Goal: Book appointment/travel/reservation

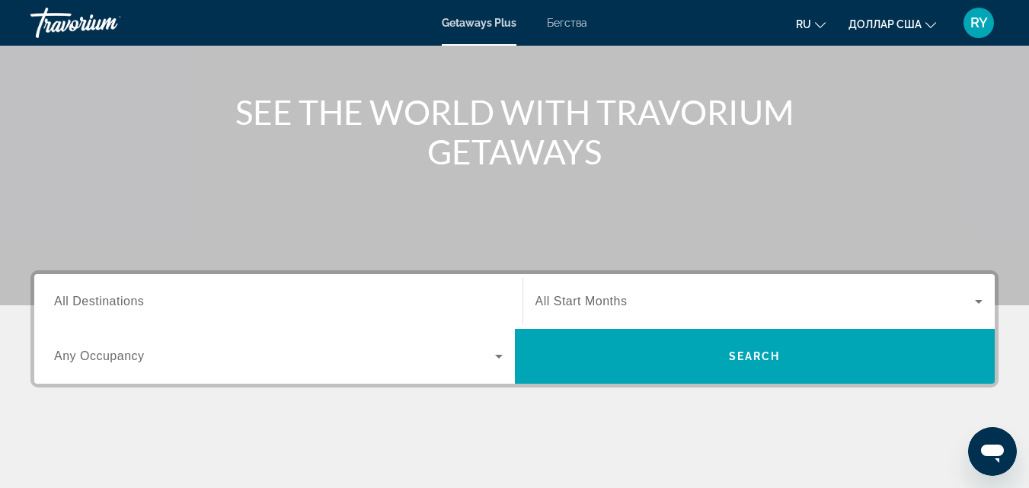
scroll to position [152, 0]
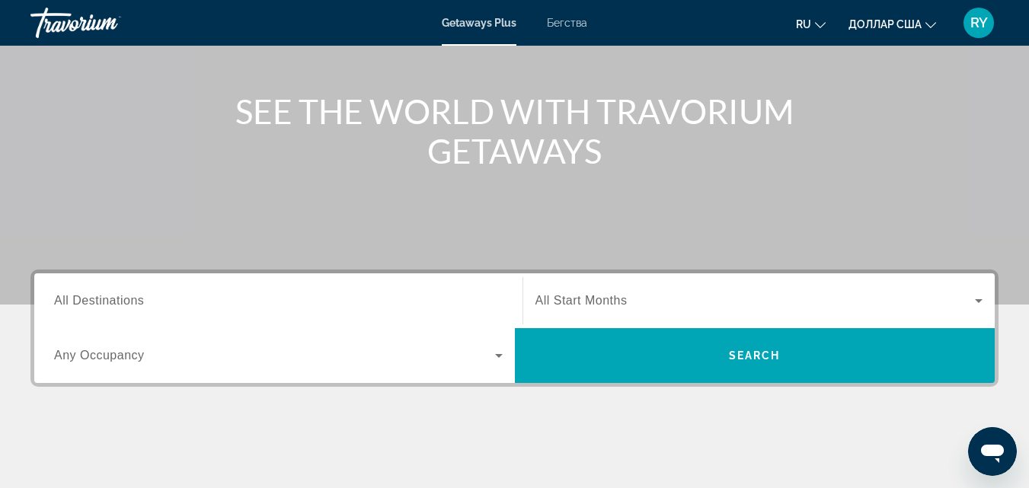
click at [194, 267] on div "Основное содержание" at bounding box center [514, 76] width 1029 height 457
click at [207, 296] on input "Destination All Destinations" at bounding box center [278, 302] width 449 height 18
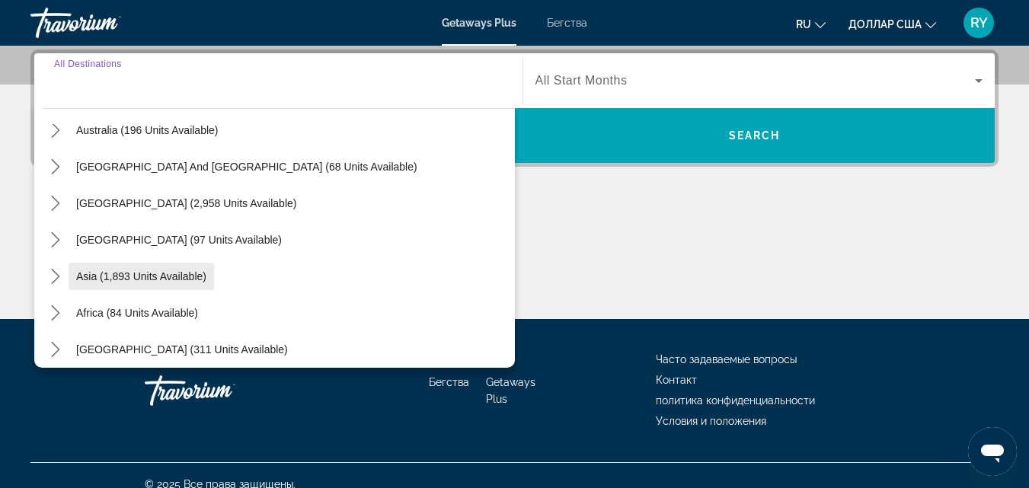
scroll to position [247, 0]
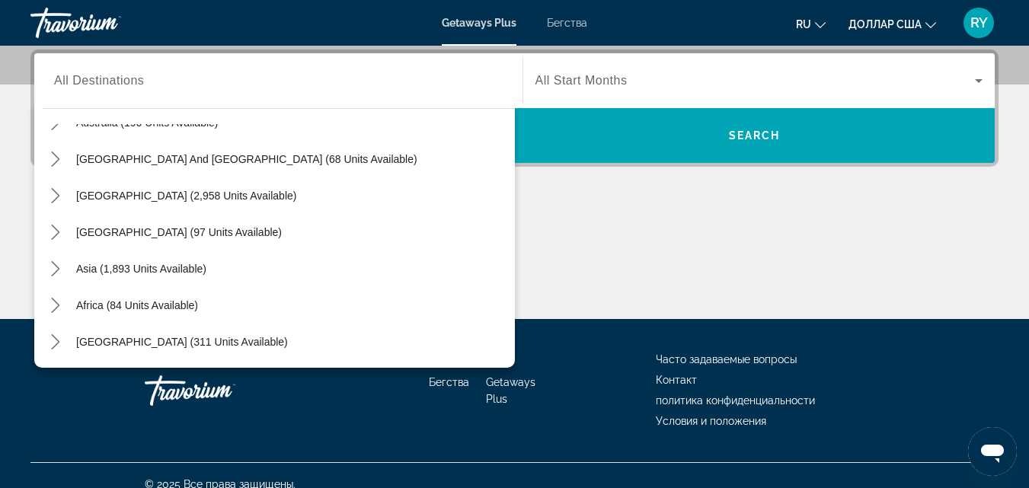
click at [114, 98] on div "Виджет поиска" at bounding box center [278, 80] width 449 height 43
click at [112, 100] on div "Виджет поиска" at bounding box center [278, 80] width 449 height 43
click at [110, 99] on div "Виджет поиска" at bounding box center [278, 80] width 449 height 43
drag, startPoint x: 582, startPoint y: 262, endPoint x: 574, endPoint y: 273, distance: 13.7
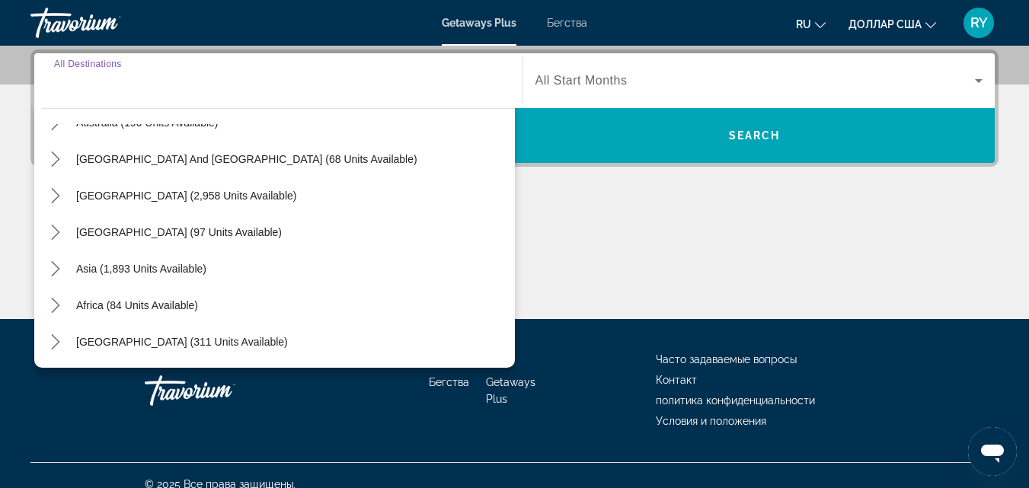
click at [582, 261] on div "Основное содержание" at bounding box center [514, 262] width 968 height 114
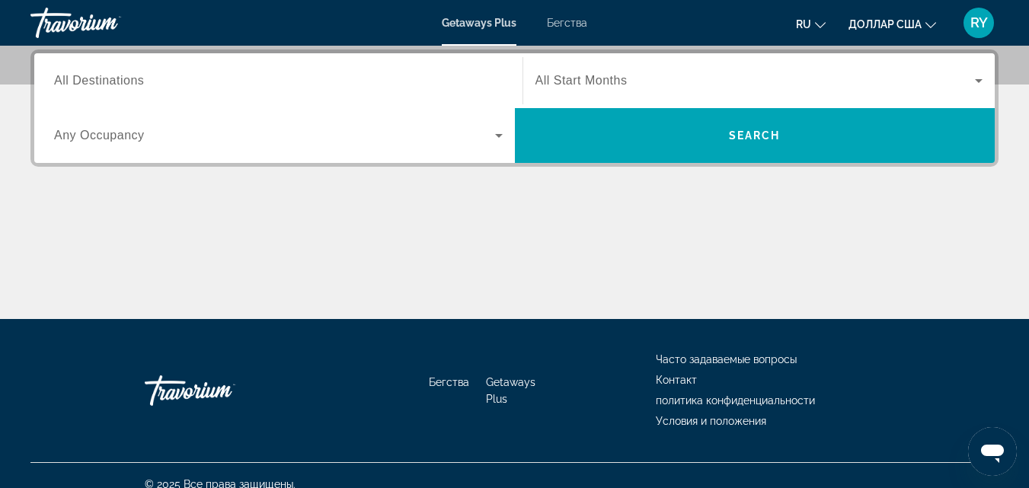
click at [393, 156] on div "Виджет поиска" at bounding box center [278, 135] width 449 height 43
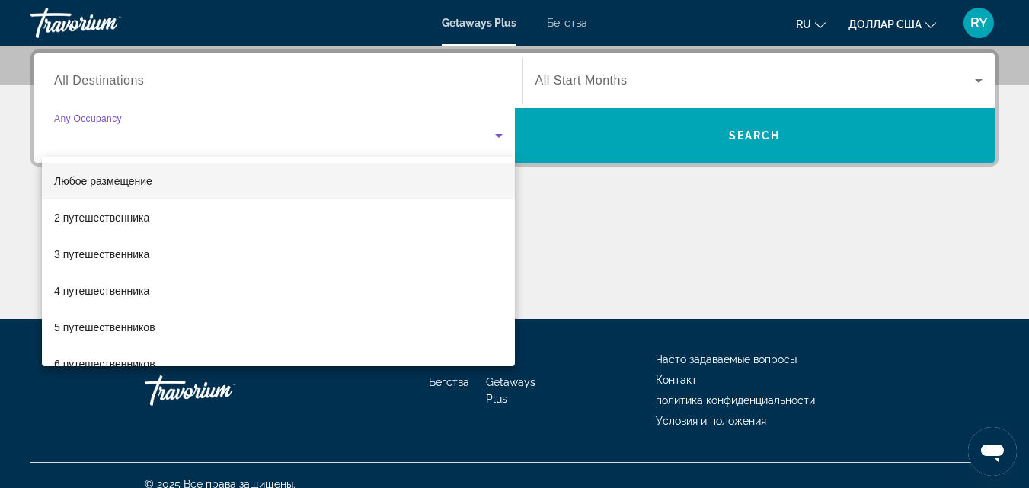
click at [679, 169] on div at bounding box center [514, 244] width 1029 height 488
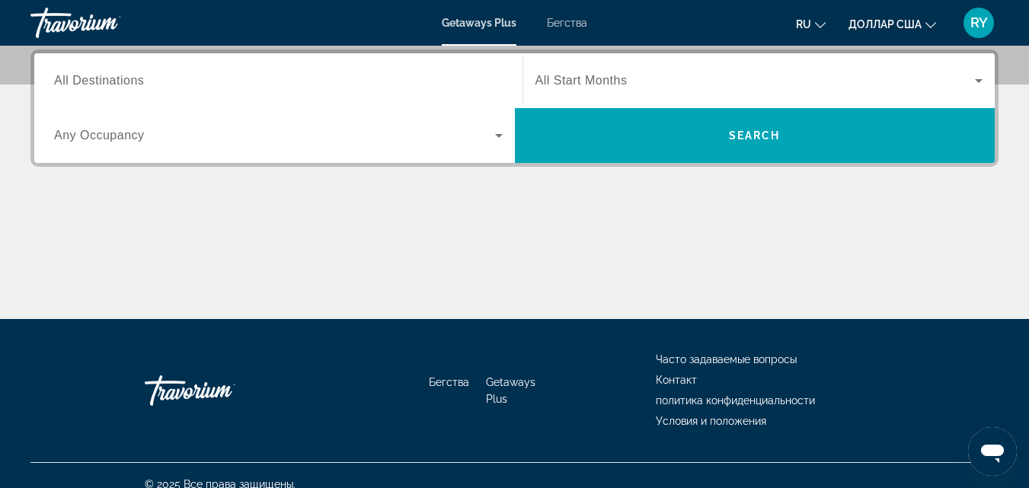
click at [73, 82] on span "All Destinations" at bounding box center [99, 80] width 90 height 13
click at [73, 82] on input "Destination All Destinations" at bounding box center [278, 81] width 449 height 18
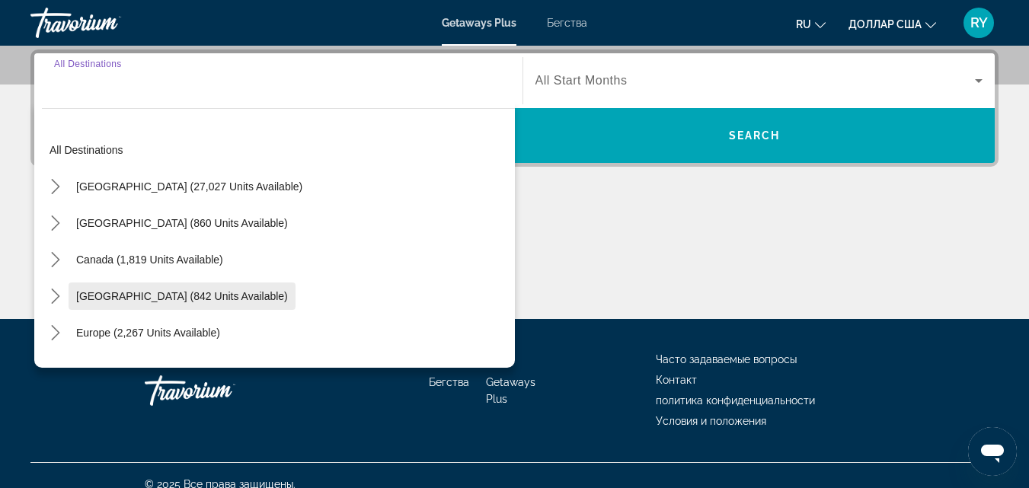
scroll to position [0, 0]
click at [107, 101] on div "All destinations [GEOGRAPHIC_DATA] (27,027 units available) [GEOGRAPHIC_DATA] (…" at bounding box center [274, 234] width 481 height 267
click at [97, 104] on div "All destinations [GEOGRAPHIC_DATA] (27,027 units available) [GEOGRAPHIC_DATA] (…" at bounding box center [274, 234] width 481 height 267
click at [680, 228] on div "Основное содержание" at bounding box center [514, 262] width 968 height 114
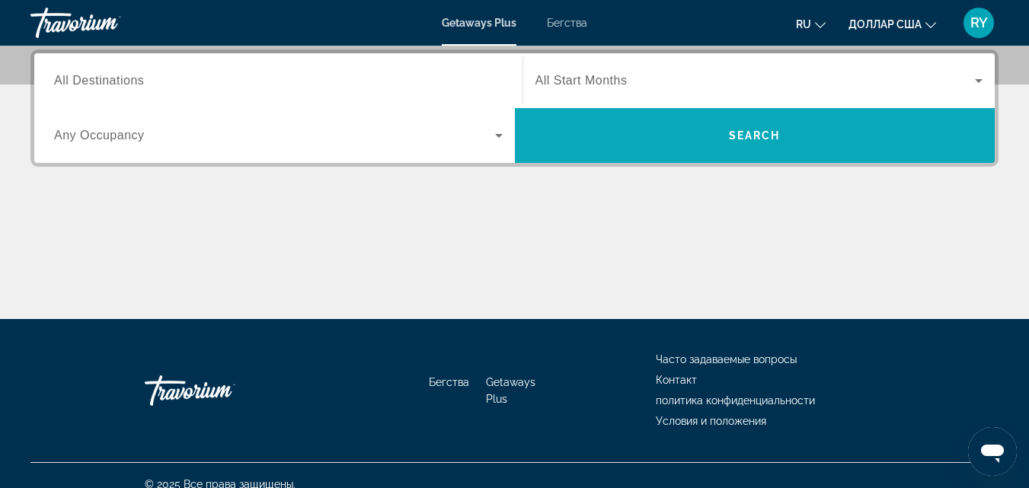
click at [809, 131] on span "Поиск" at bounding box center [755, 135] width 481 height 37
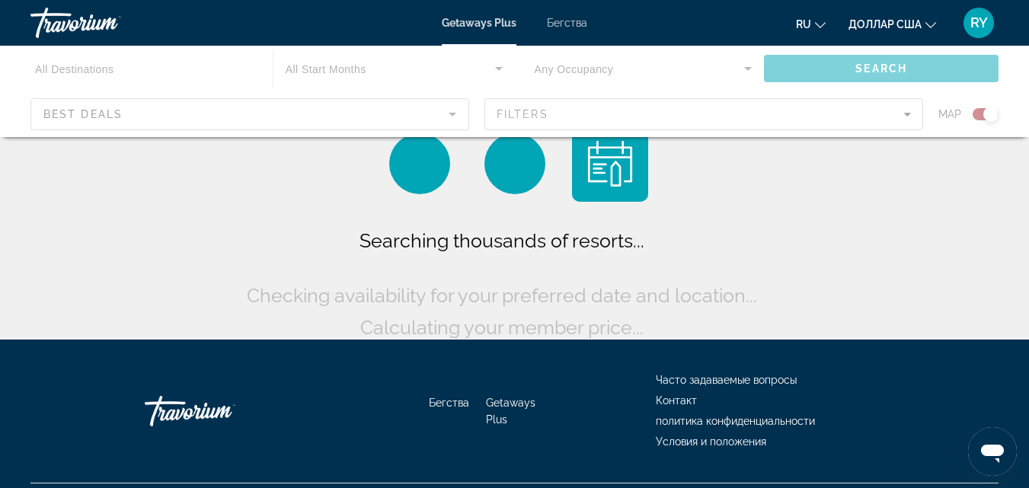
click at [136, 117] on div "Основное содержание" at bounding box center [514, 91] width 1029 height 91
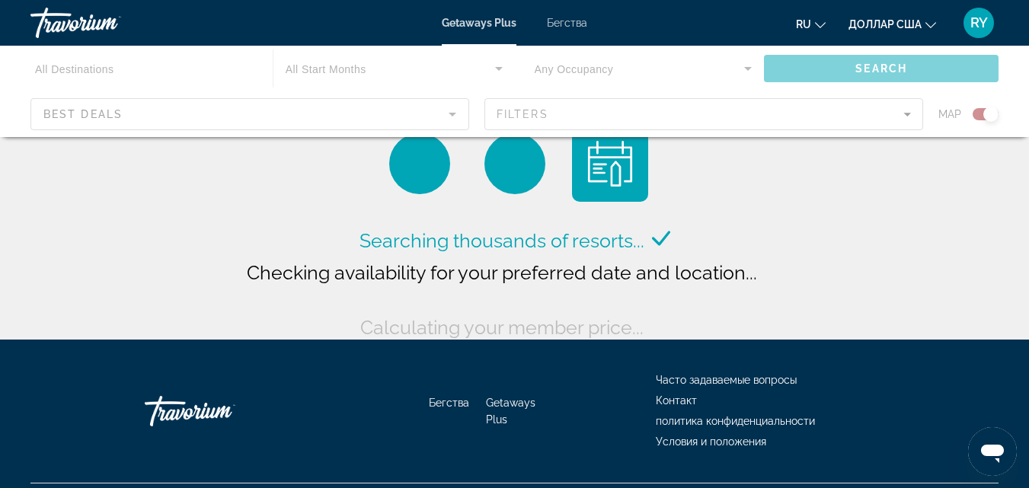
click at [692, 100] on div "Основное содержание" at bounding box center [514, 91] width 1029 height 91
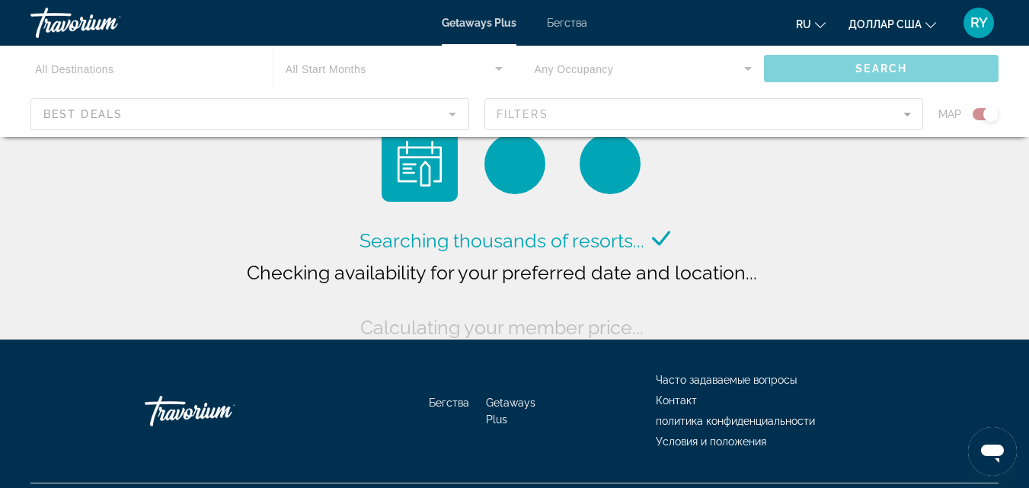
click at [911, 116] on div "Основное содержание" at bounding box center [514, 91] width 1029 height 91
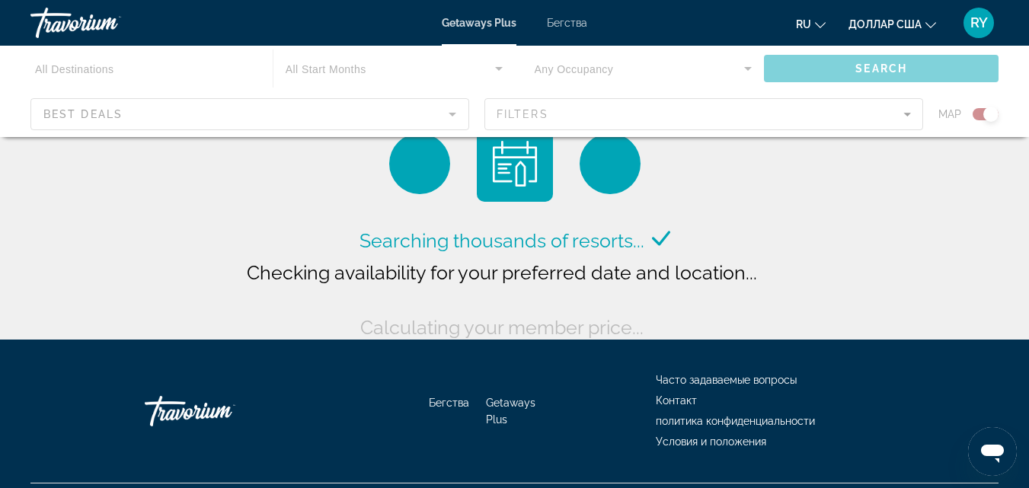
click at [905, 111] on div "Основное содержание" at bounding box center [514, 91] width 1029 height 91
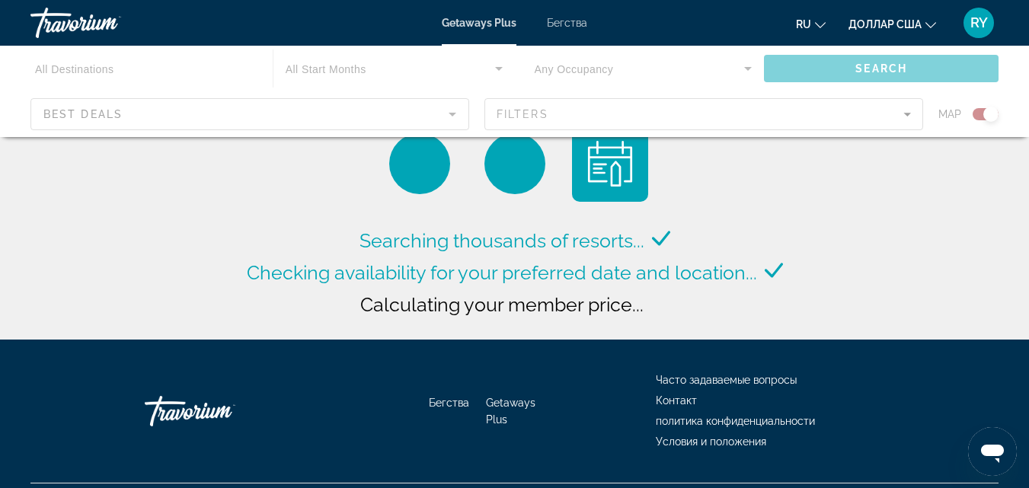
click at [906, 120] on div "Основное содержание" at bounding box center [514, 91] width 1029 height 91
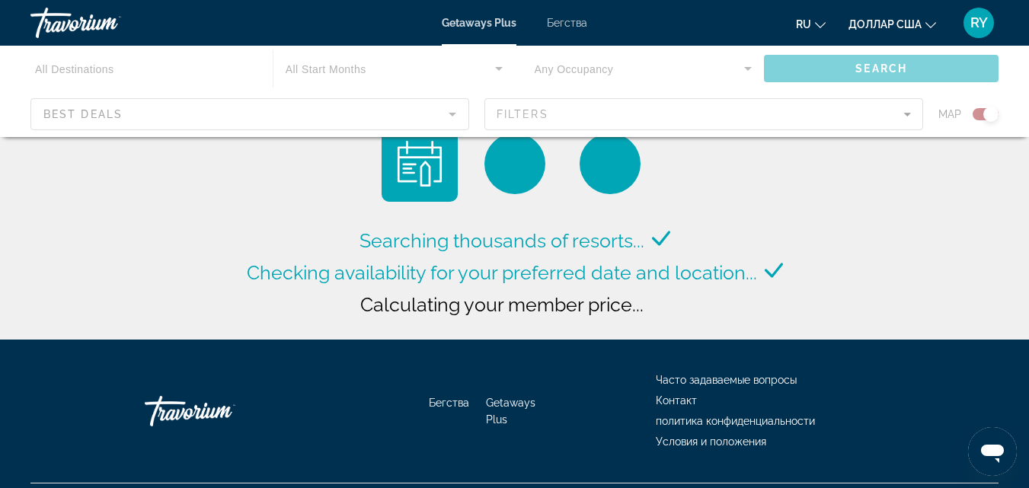
click at [906, 120] on div "Основное содержание" at bounding box center [514, 91] width 1029 height 91
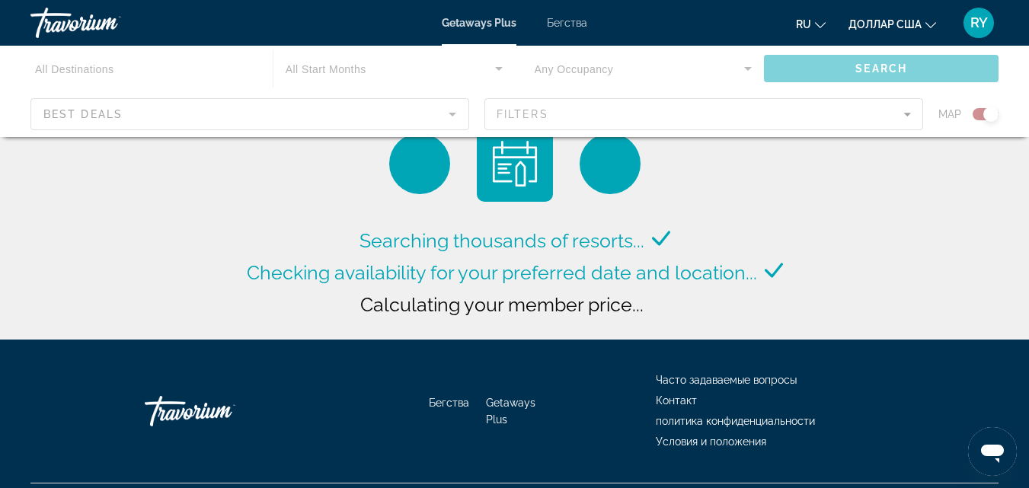
click at [906, 117] on div "Основное содержание" at bounding box center [514, 91] width 1029 height 91
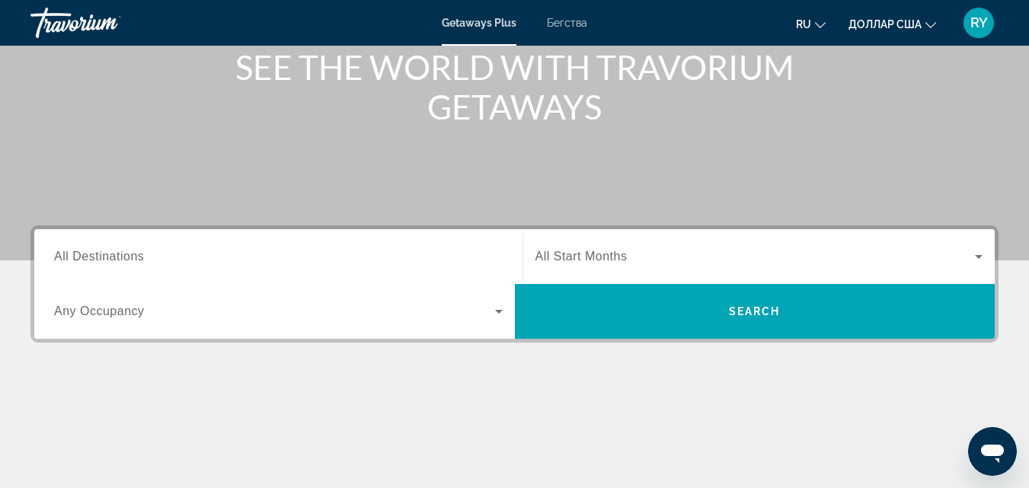
scroll to position [305, 0]
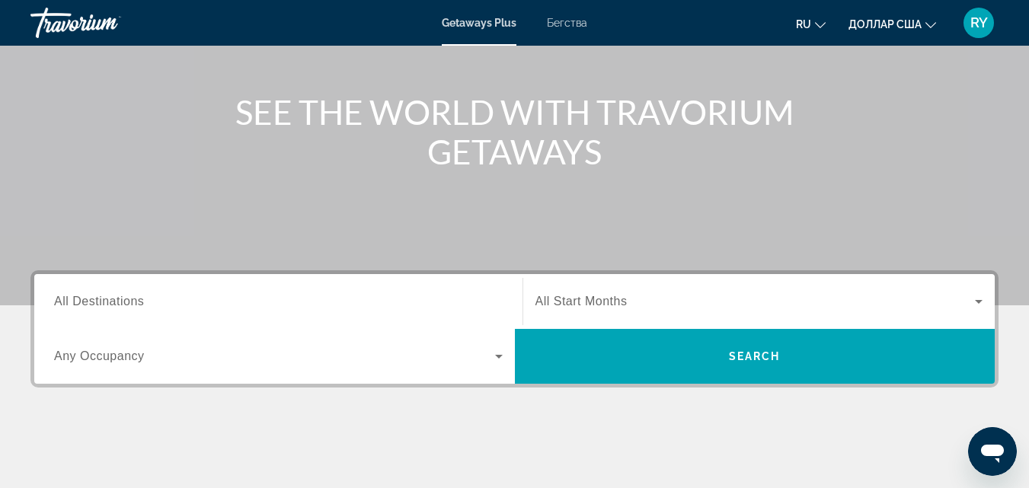
scroll to position [152, 0]
